Goal: Information Seeking & Learning: Learn about a topic

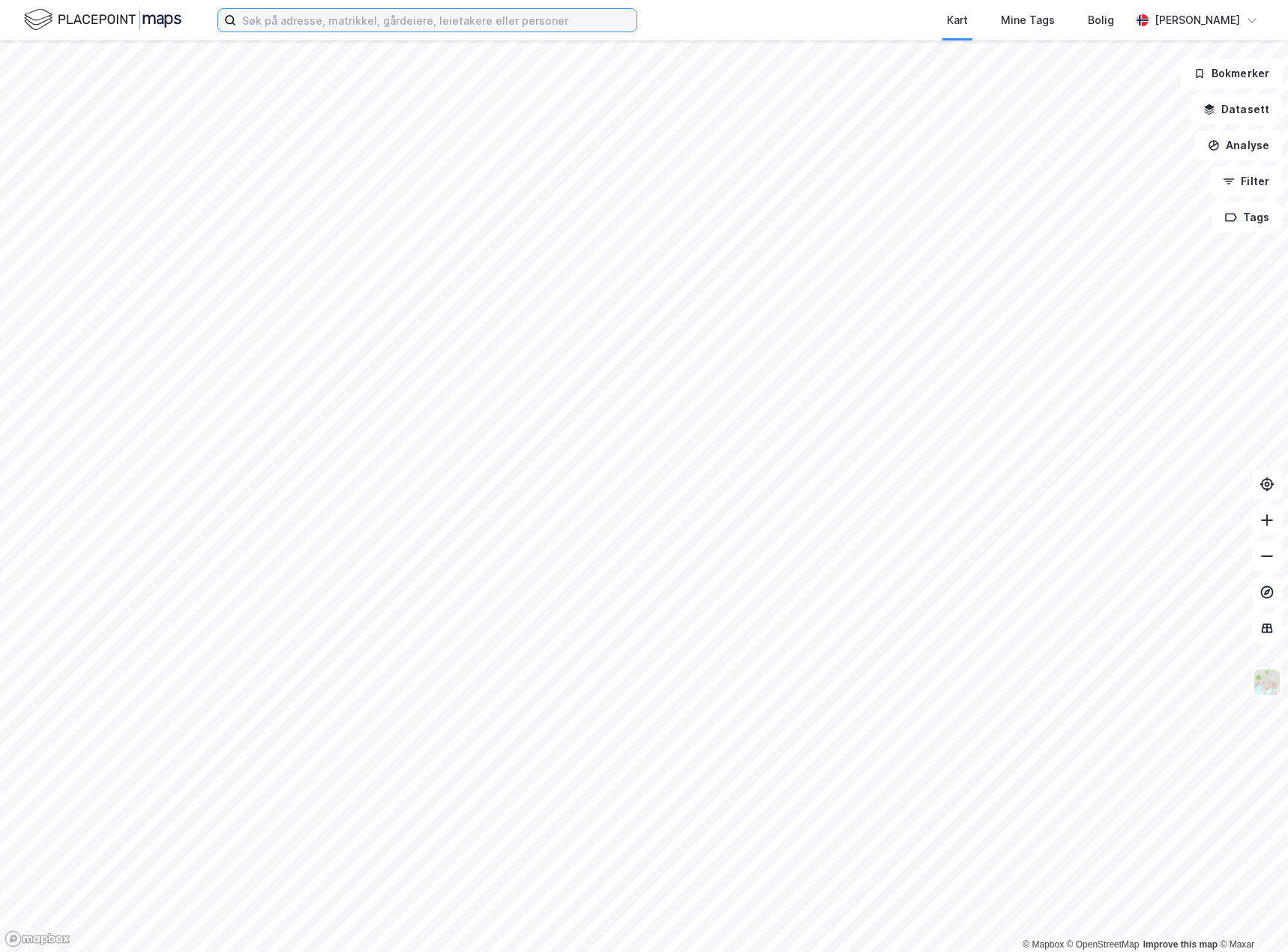
click at [329, 29] on input at bounding box center [437, 20] width 401 height 23
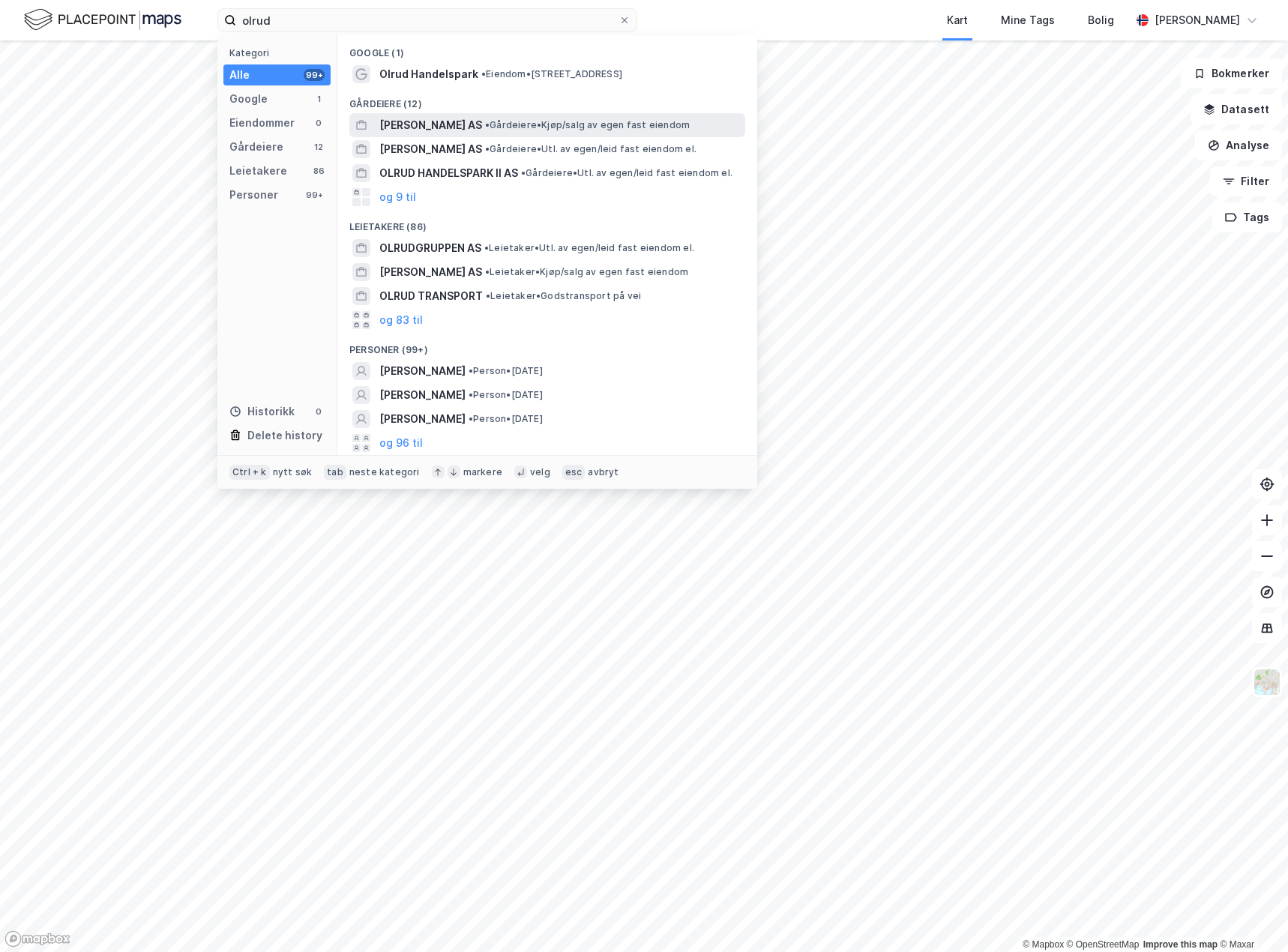
click at [423, 126] on span "[PERSON_NAME] AS" at bounding box center [430, 125] width 103 height 18
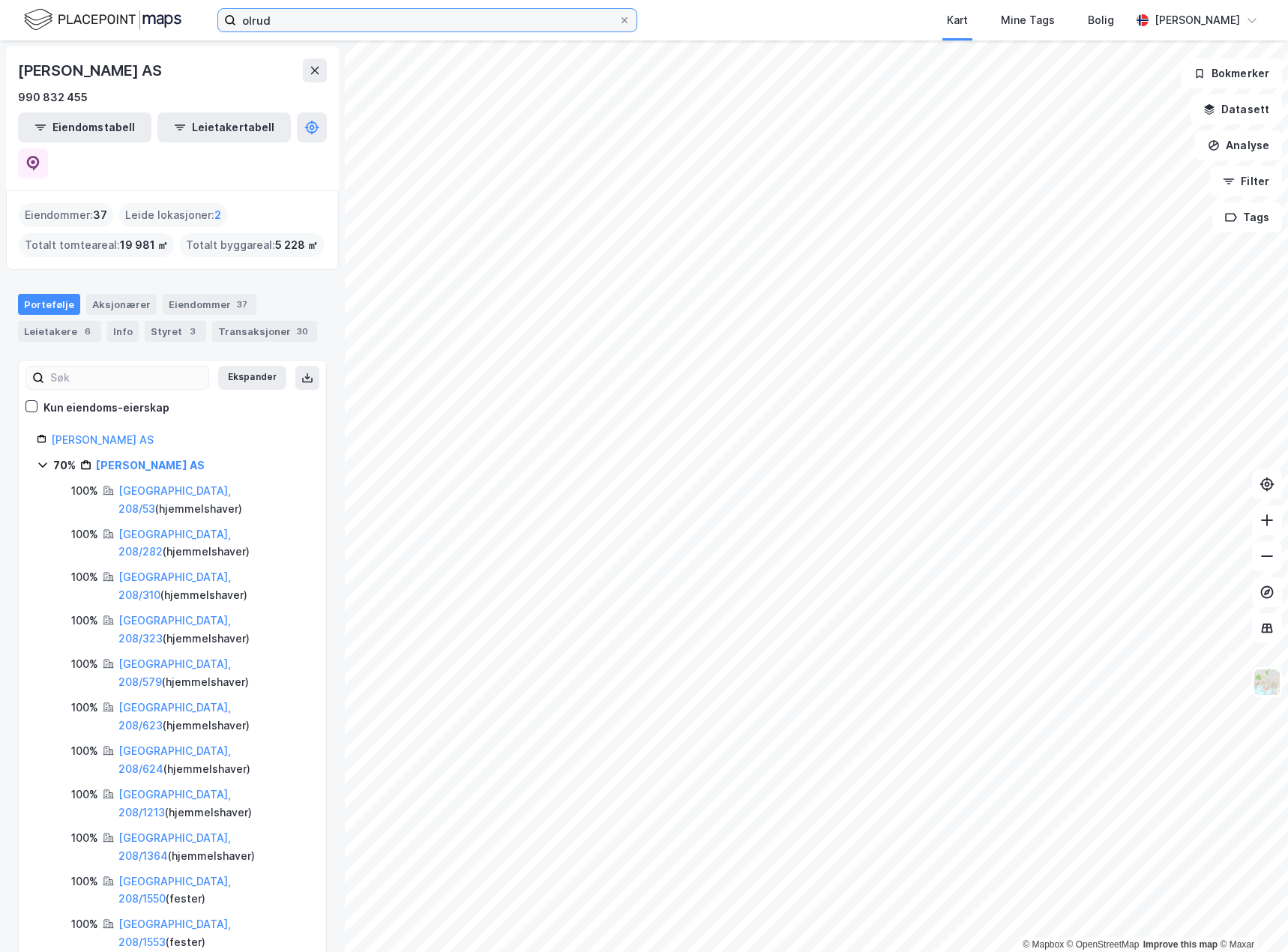
click at [317, 20] on input "olrud" at bounding box center [428, 20] width 383 height 23
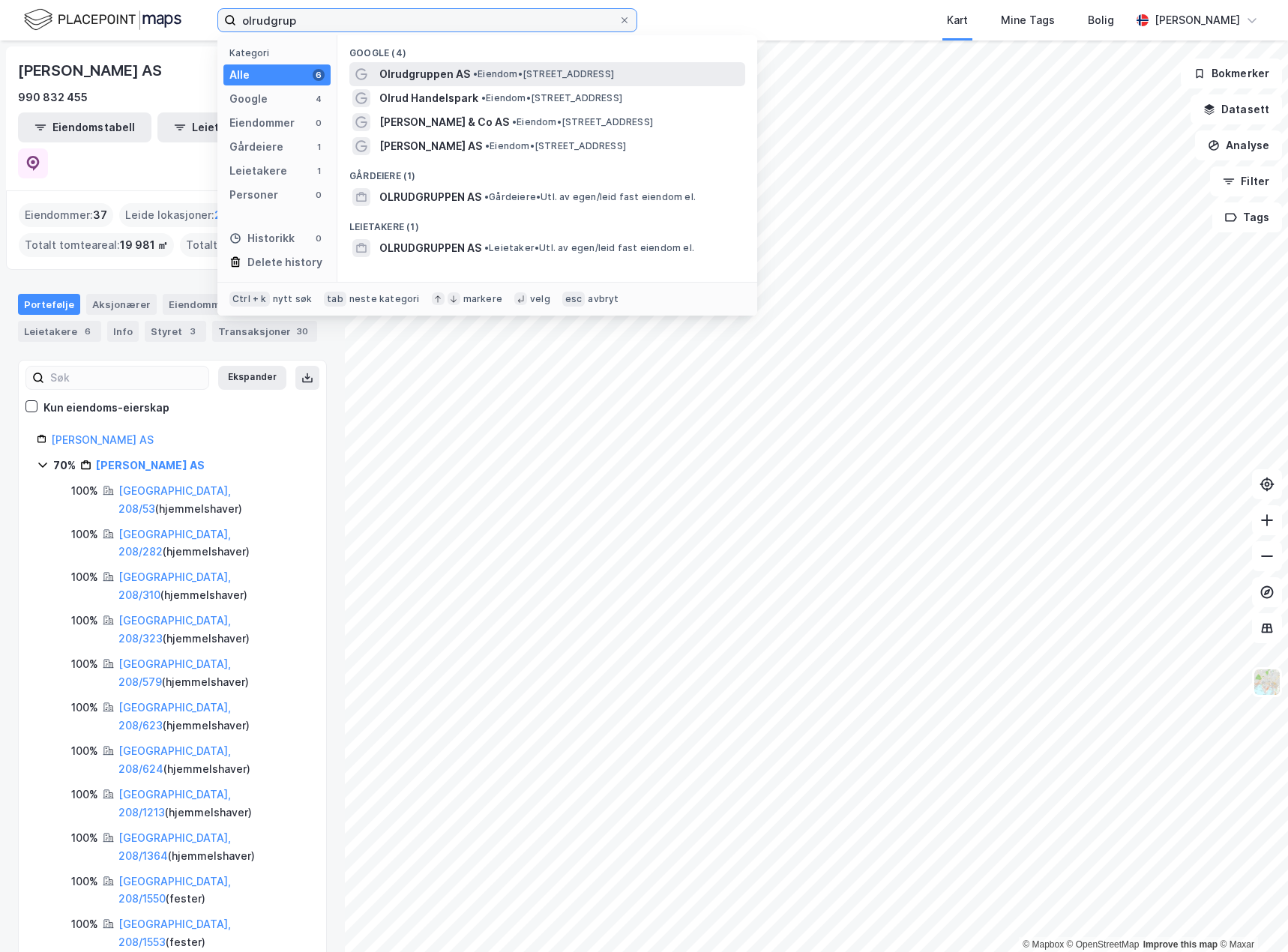
type input "olrudgrup"
click at [417, 75] on span "Olrudgruppen AS" at bounding box center [424, 74] width 90 height 18
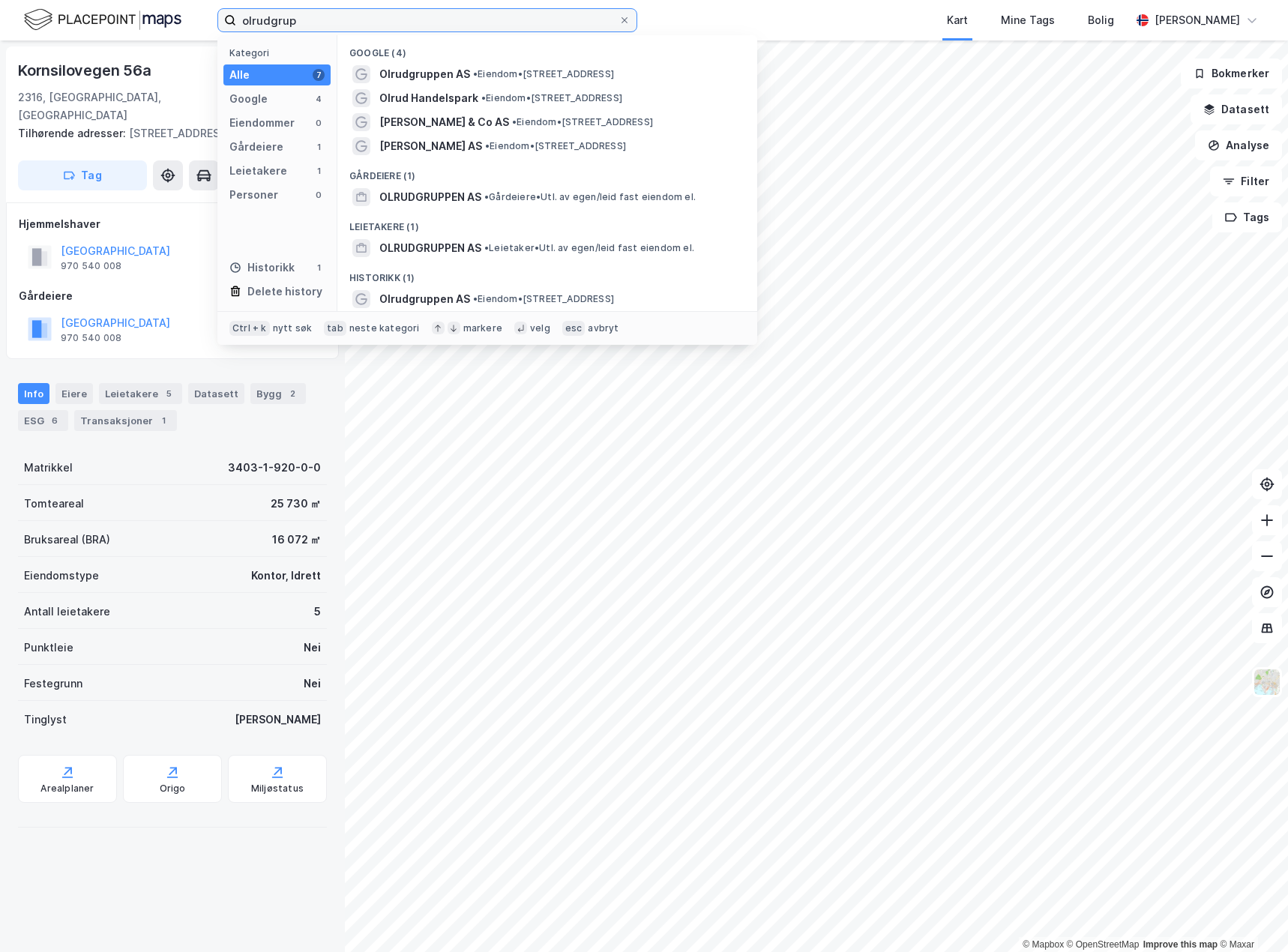
click at [445, 21] on input "olrudgrup" at bounding box center [428, 20] width 383 height 23
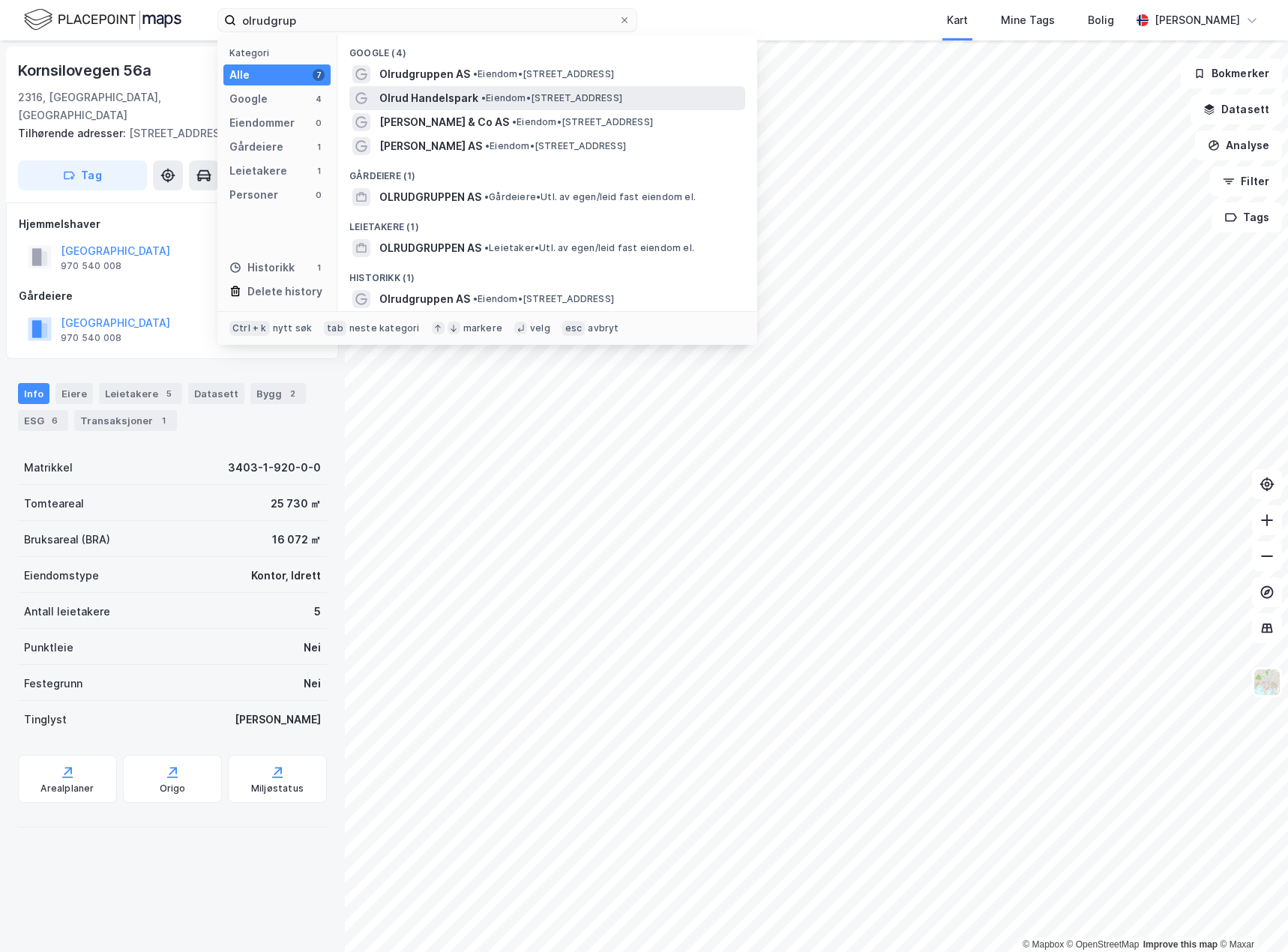
click at [440, 92] on span "Olrud Handelspark" at bounding box center [428, 98] width 99 height 18
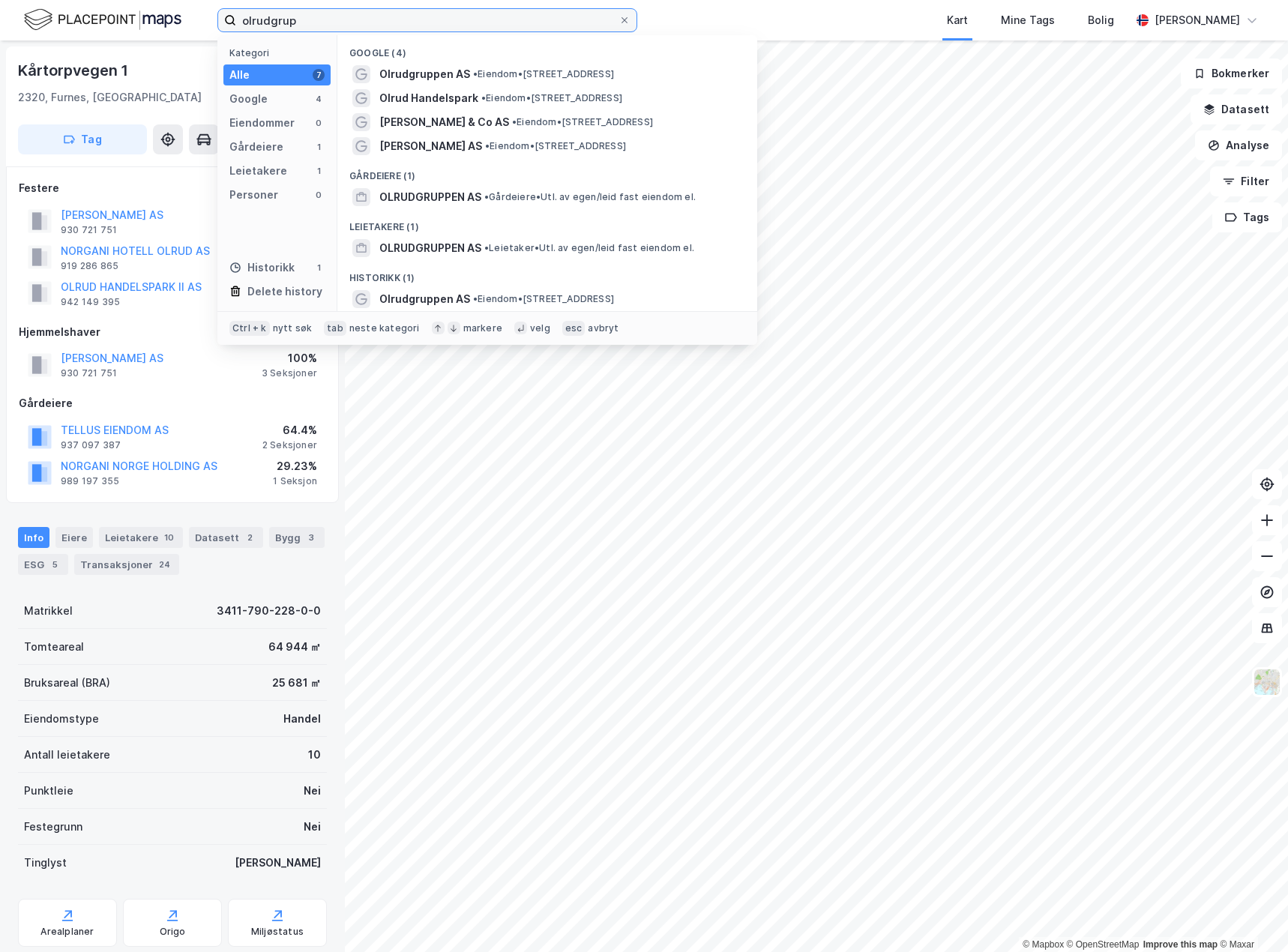
click at [452, 24] on input "olrudgrup" at bounding box center [428, 20] width 383 height 23
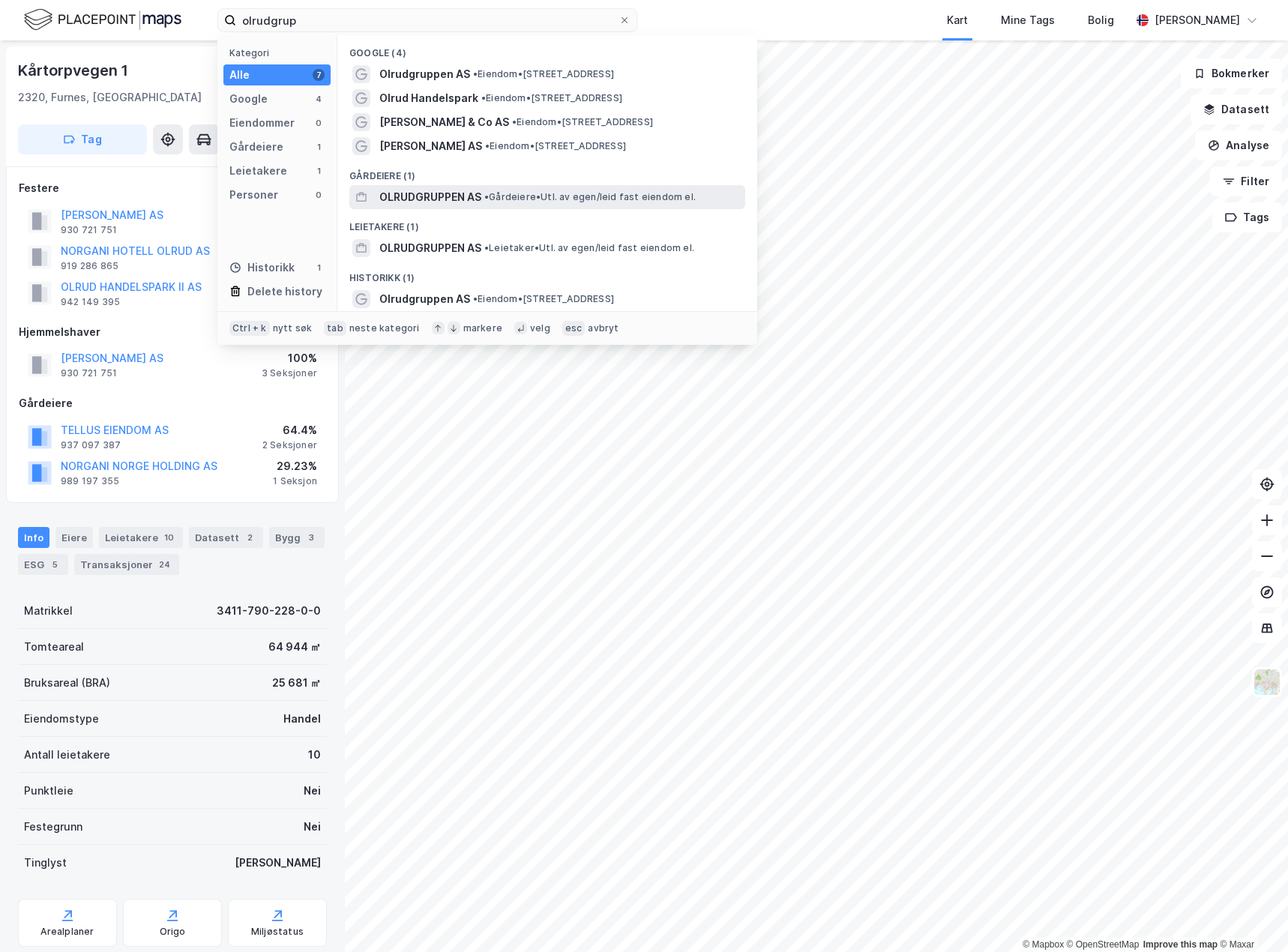
click at [456, 201] on span "OLRUDGRUPPEN AS" at bounding box center [430, 197] width 102 height 18
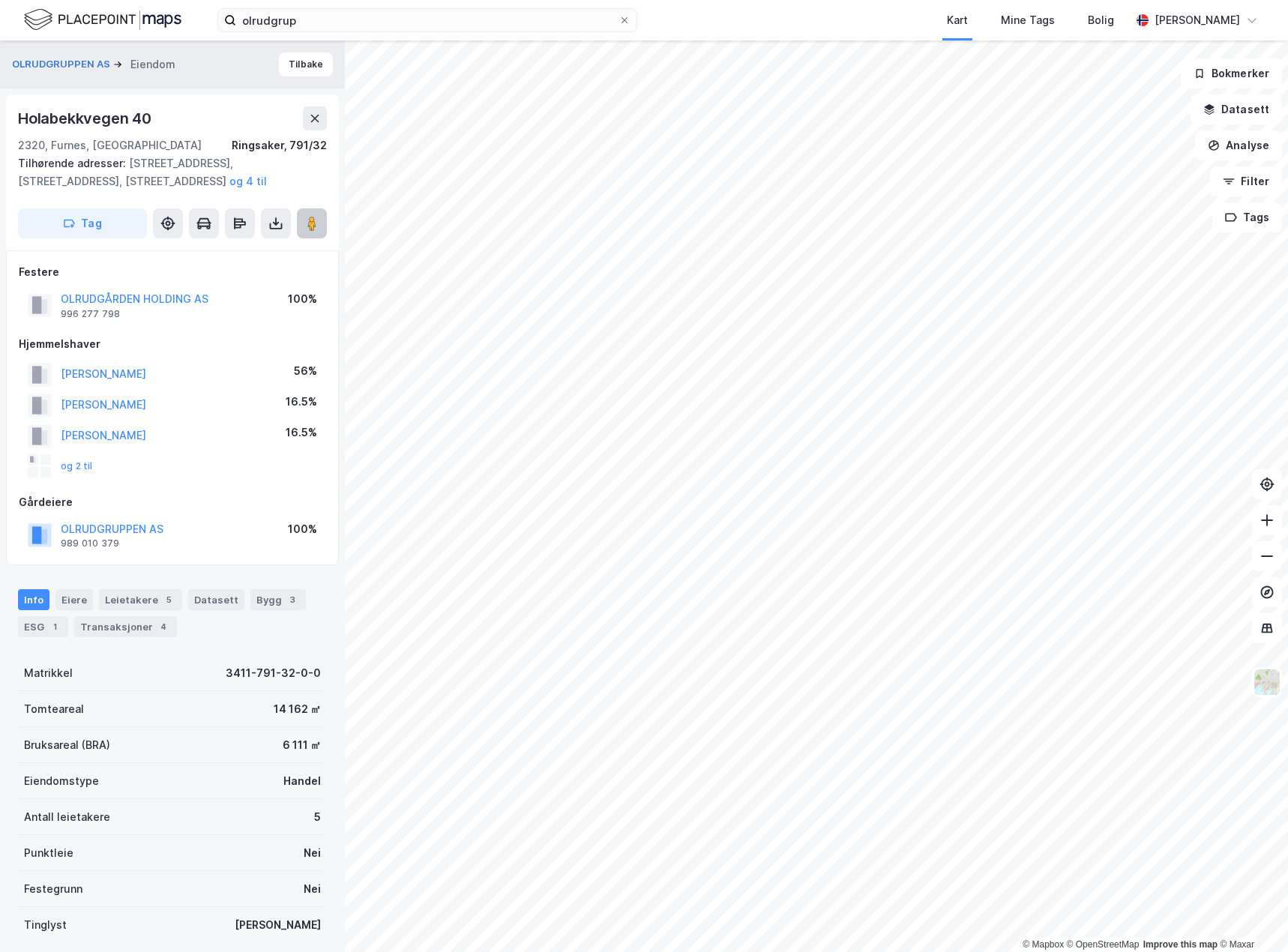
click at [314, 227] on image at bounding box center [311, 223] width 9 height 15
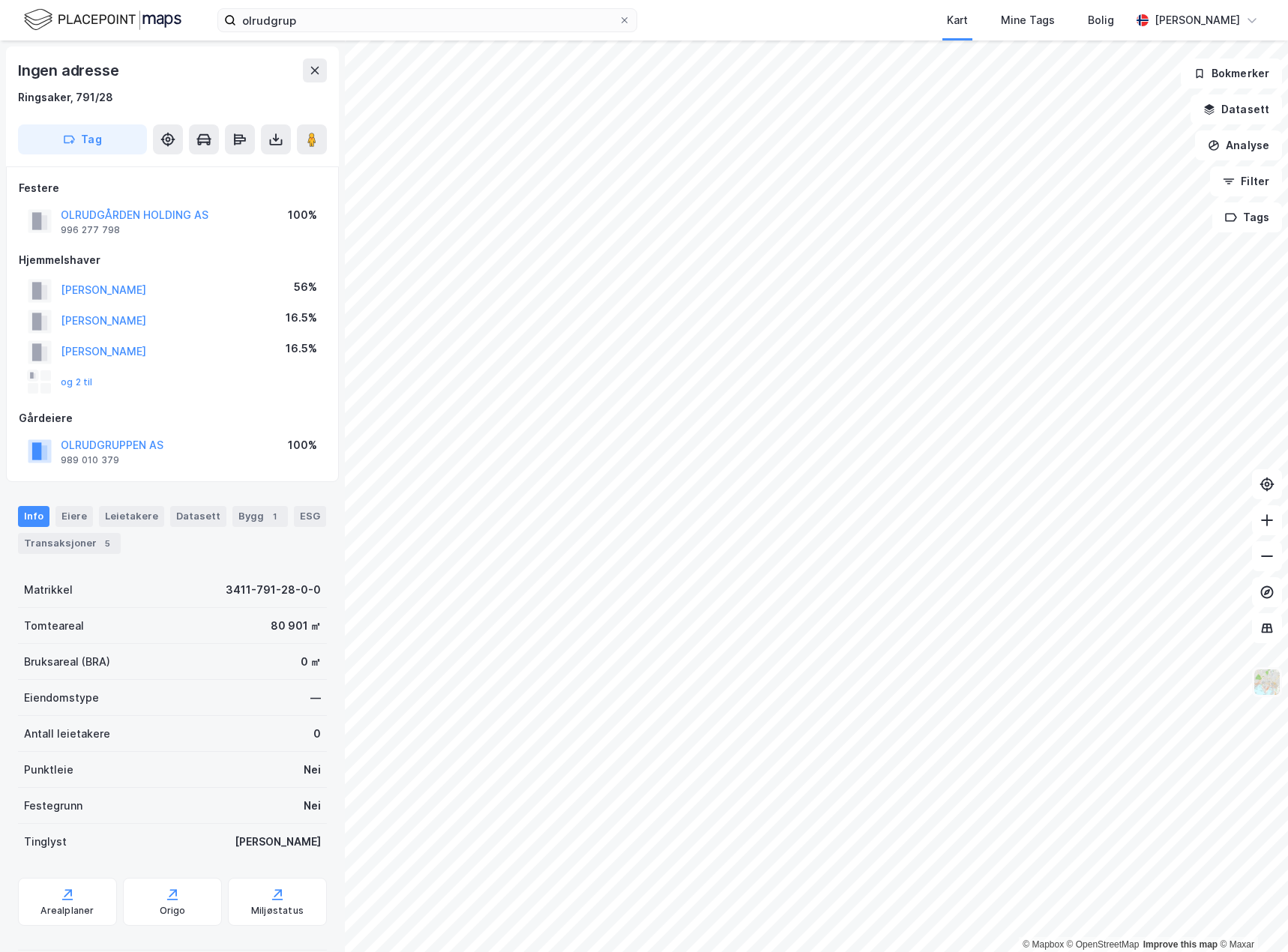
click at [1269, 690] on img at bounding box center [1266, 682] width 28 height 28
click at [0, 0] on button "OLRUDGÅRDEN HOLDING AS" at bounding box center [0, 0] width 0 height 0
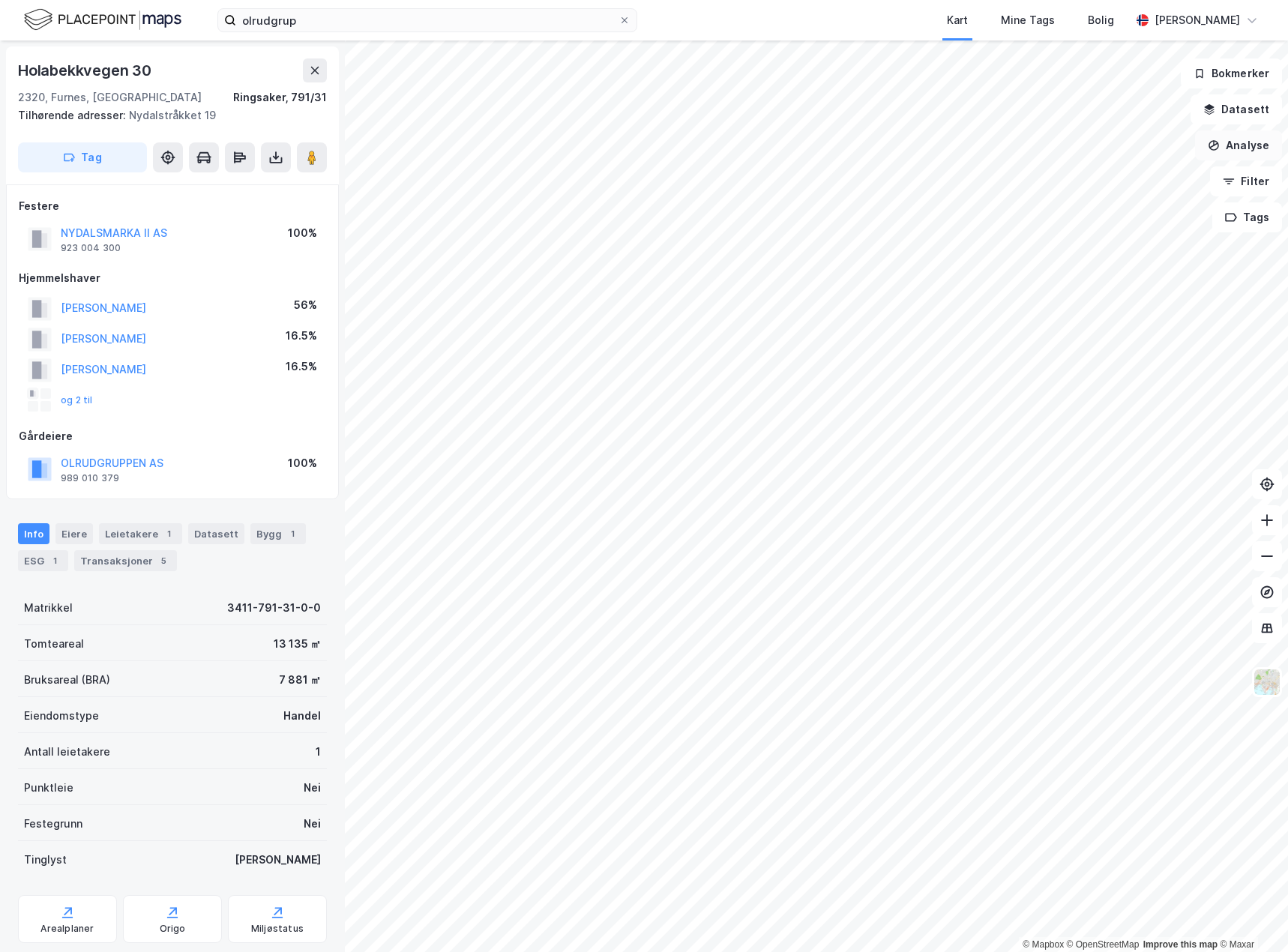
click at [1246, 152] on button "Analyse" at bounding box center [1238, 145] width 87 height 30
click at [1084, 185] on div "Tegn område" at bounding box center [1100, 177] width 173 height 25
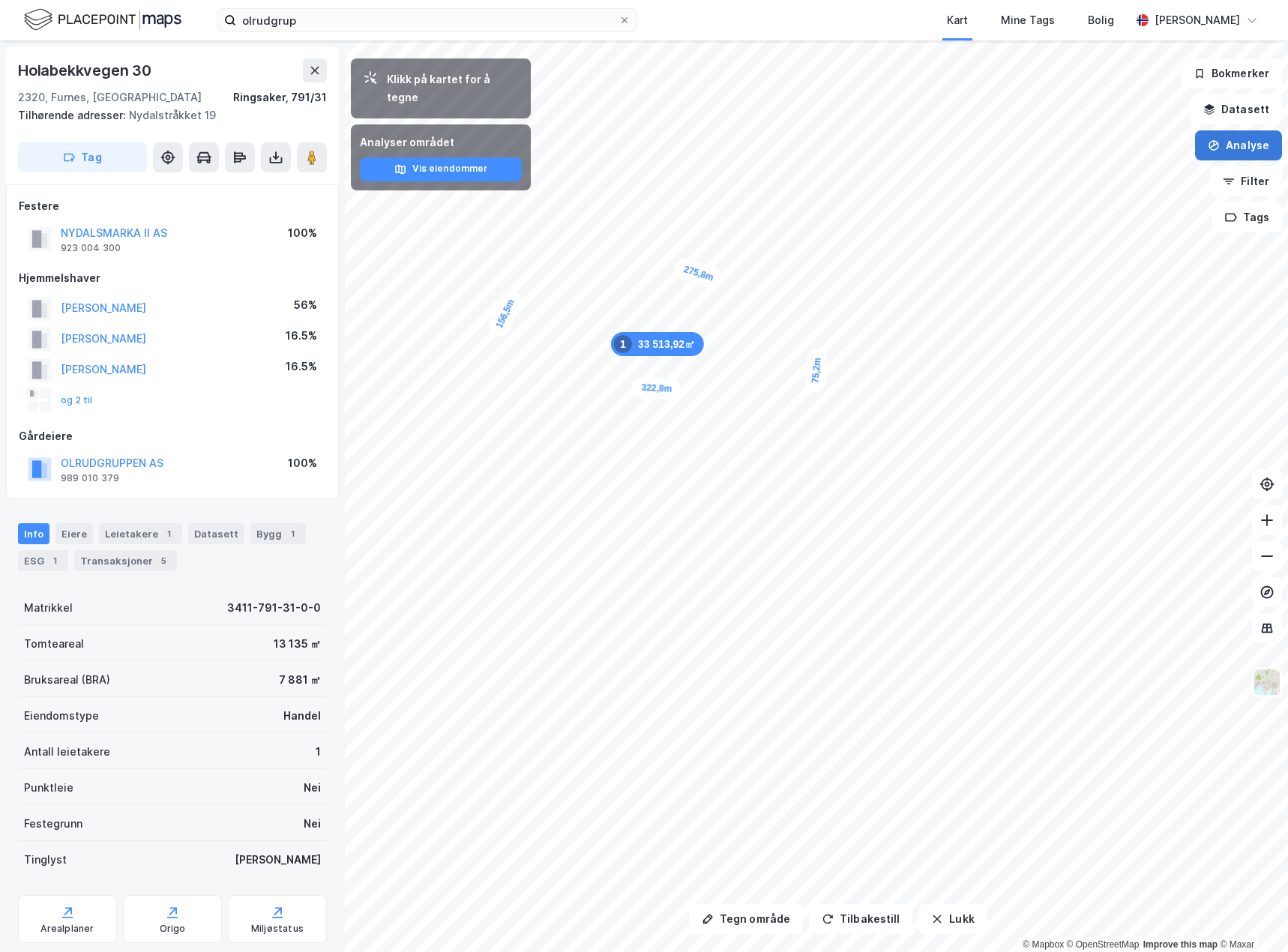
click at [1233, 146] on button "Analyse" at bounding box center [1238, 145] width 87 height 30
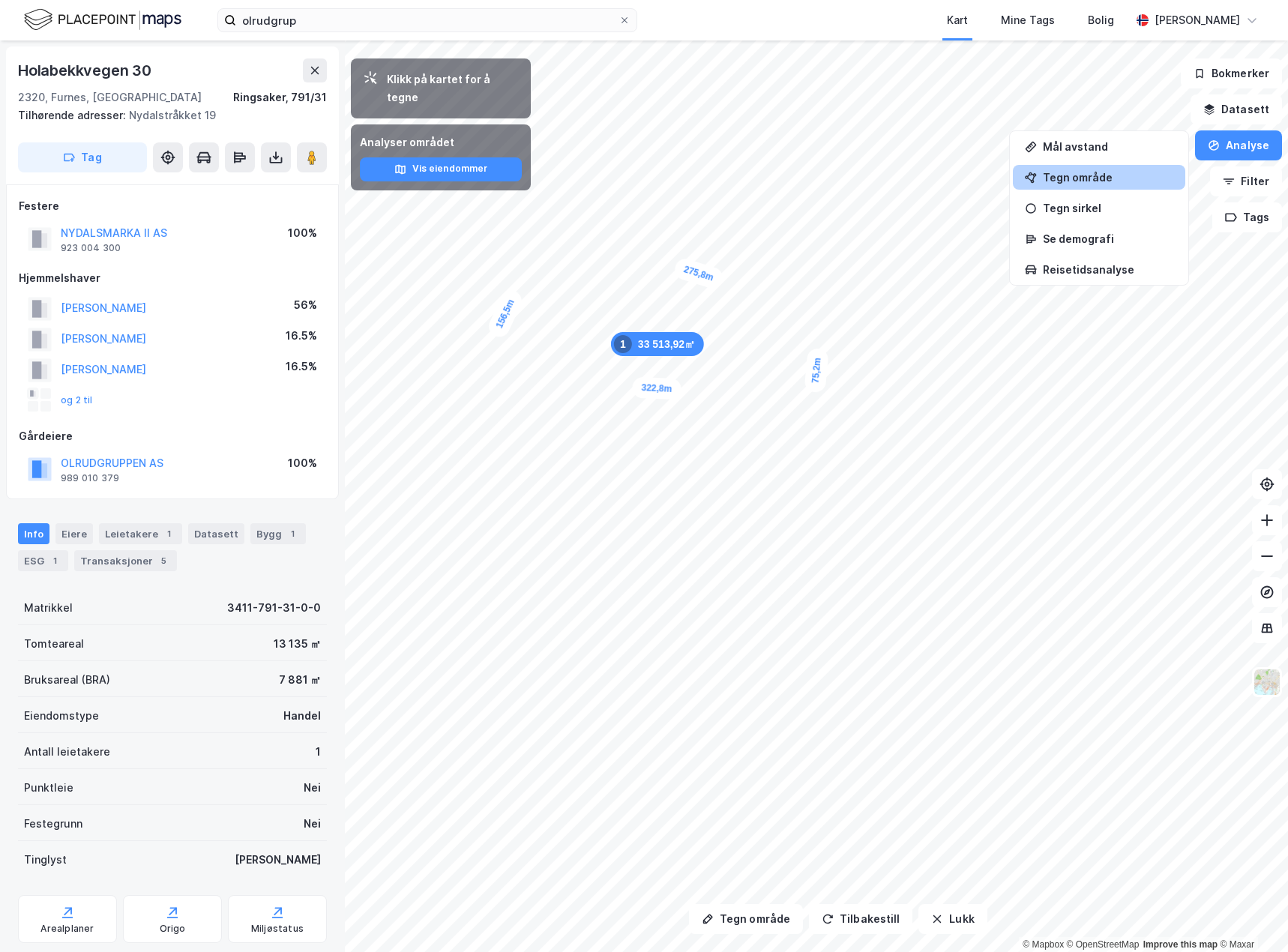
click at [1124, 185] on div "Tegn område" at bounding box center [1100, 177] width 173 height 25
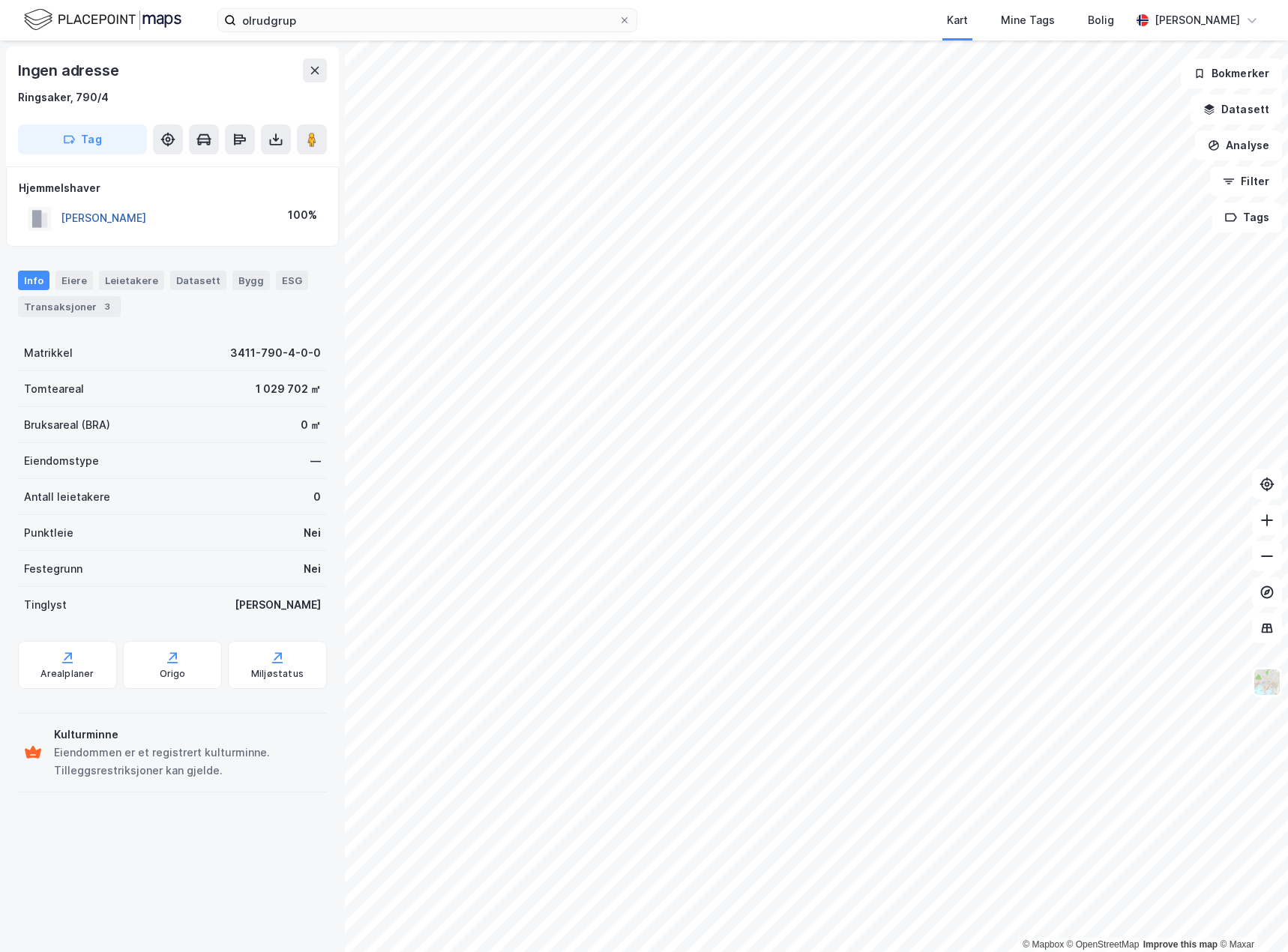
click at [0, 0] on button "[PERSON_NAME]" at bounding box center [0, 0] width 0 height 0
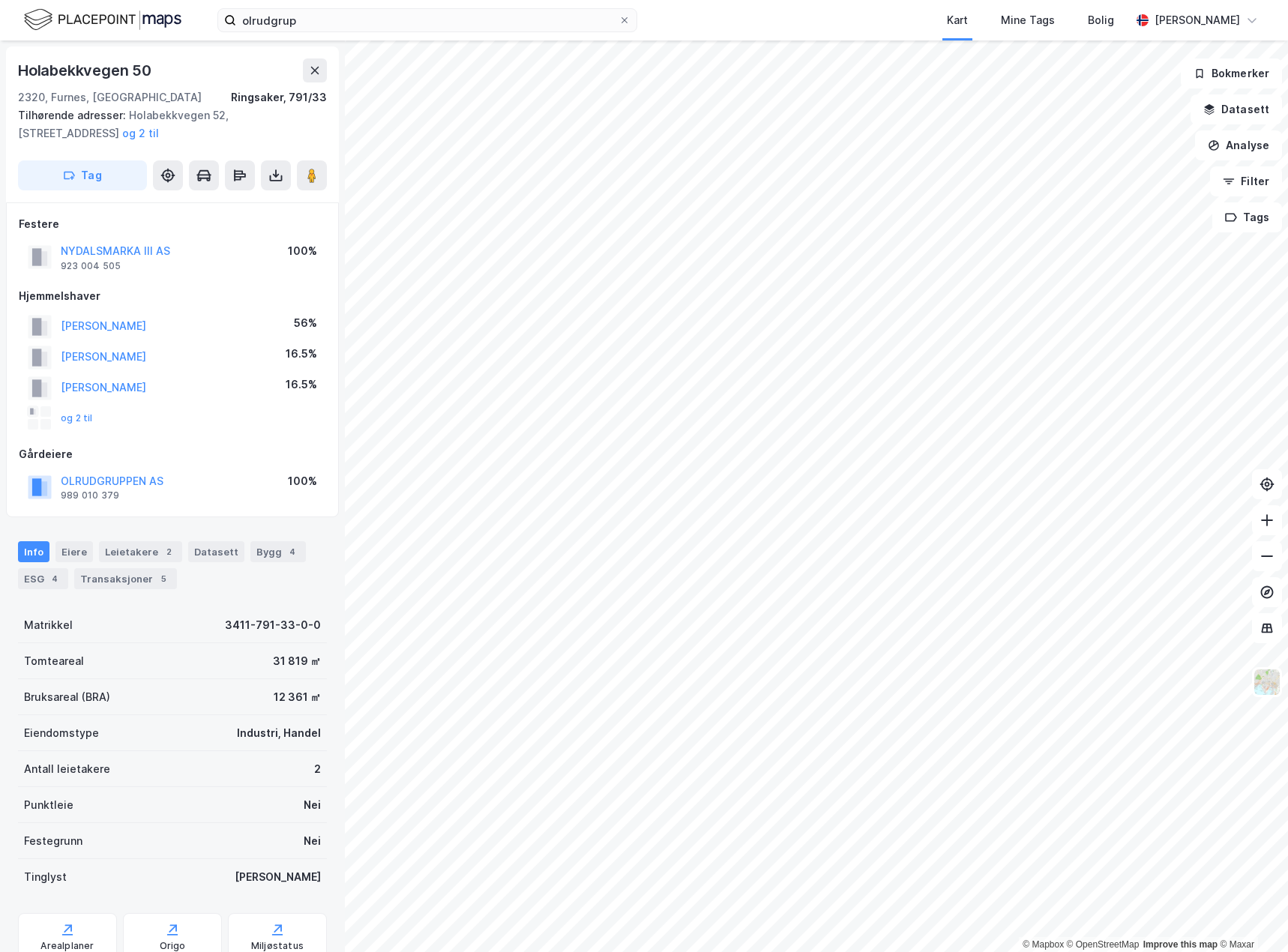
click at [60, 419] on div "og 2 til" at bounding box center [60, 418] width 65 height 24
click at [0, 0] on button "og 2 til" at bounding box center [0, 0] width 0 height 0
